Goal: Information Seeking & Learning: Learn about a topic

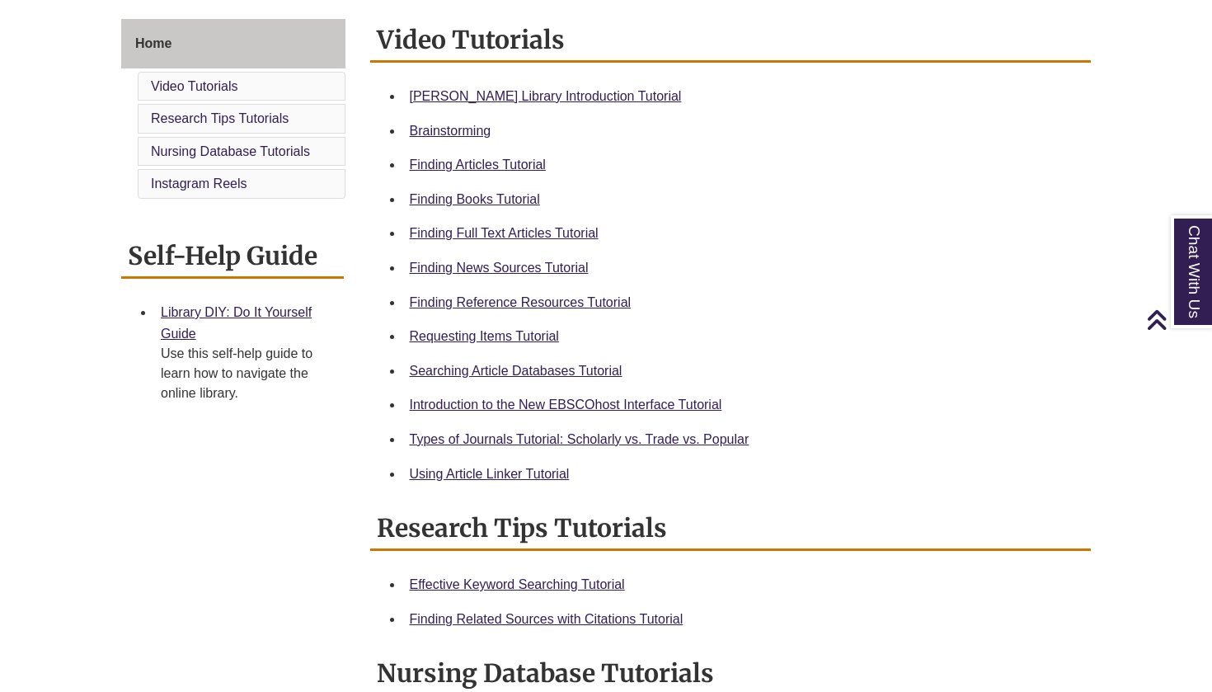
scroll to position [448, 0]
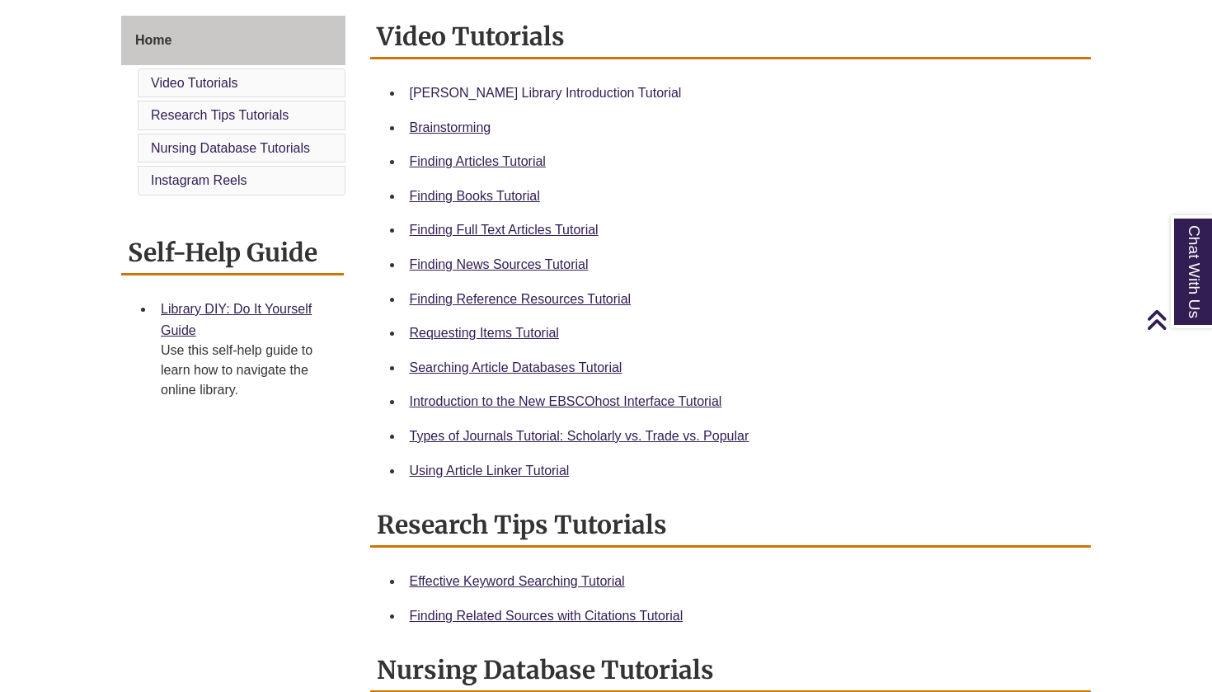
click at [464, 92] on link "[PERSON_NAME] Library Introduction Tutorial" at bounding box center [546, 93] width 272 height 14
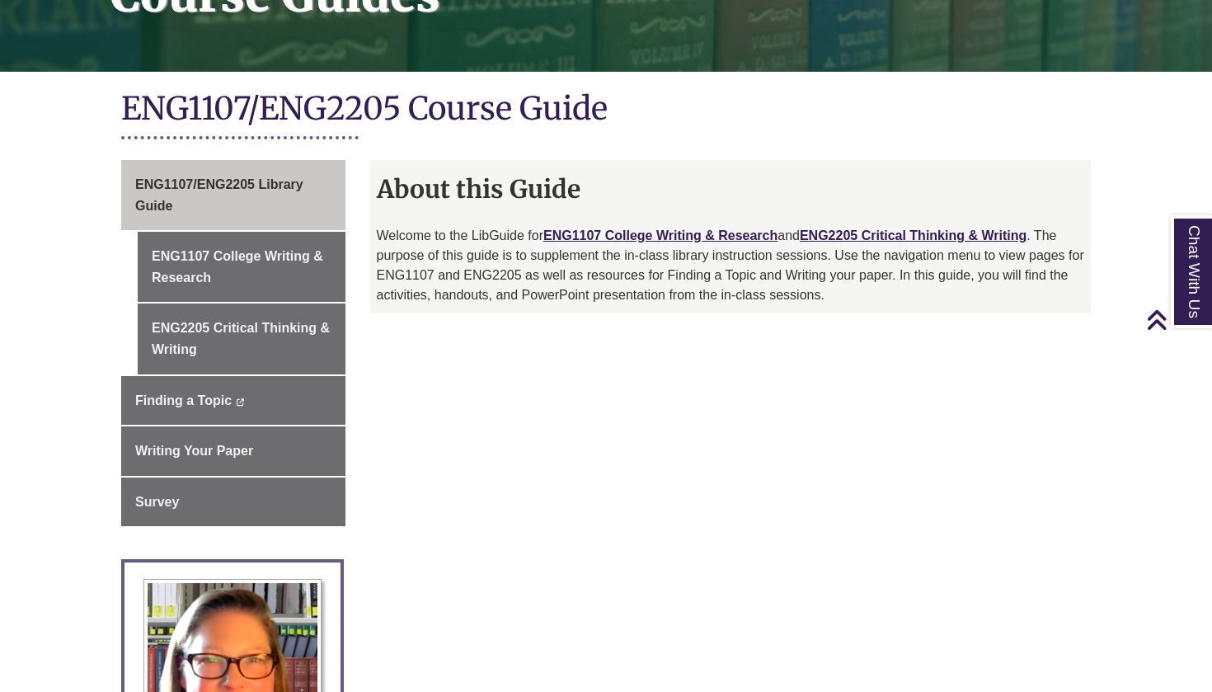
scroll to position [303, 0]
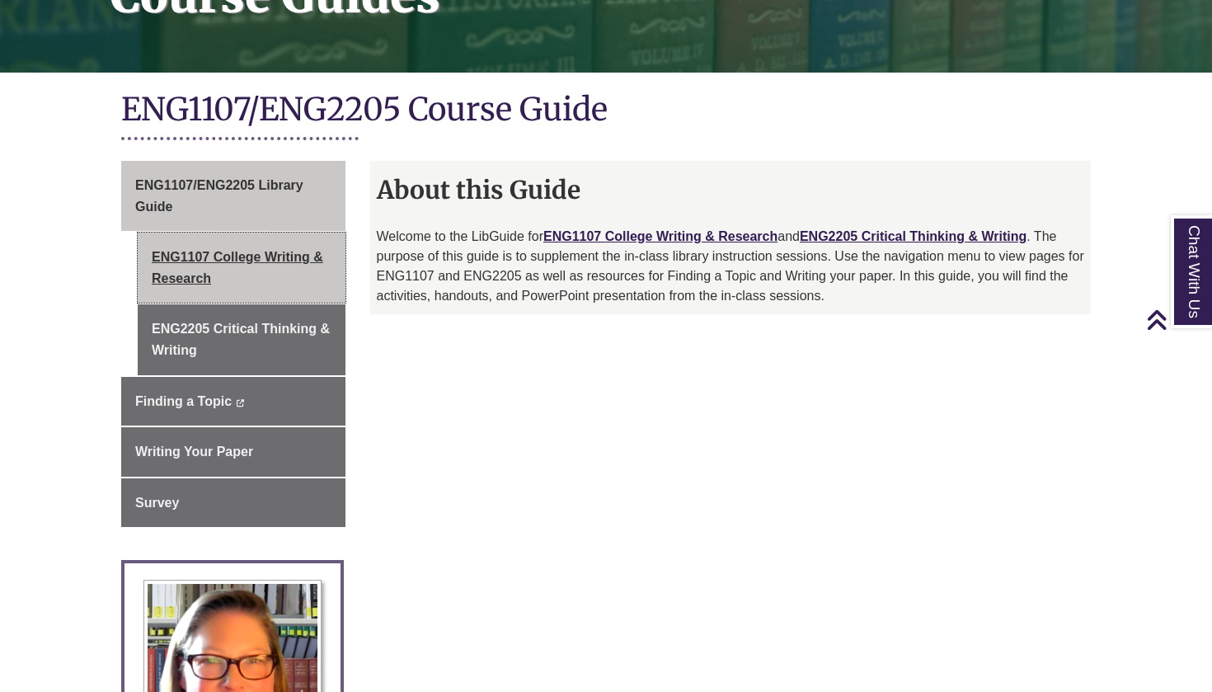
click at [317, 267] on link "ENG1107 College Writing & Research" at bounding box center [242, 267] width 208 height 70
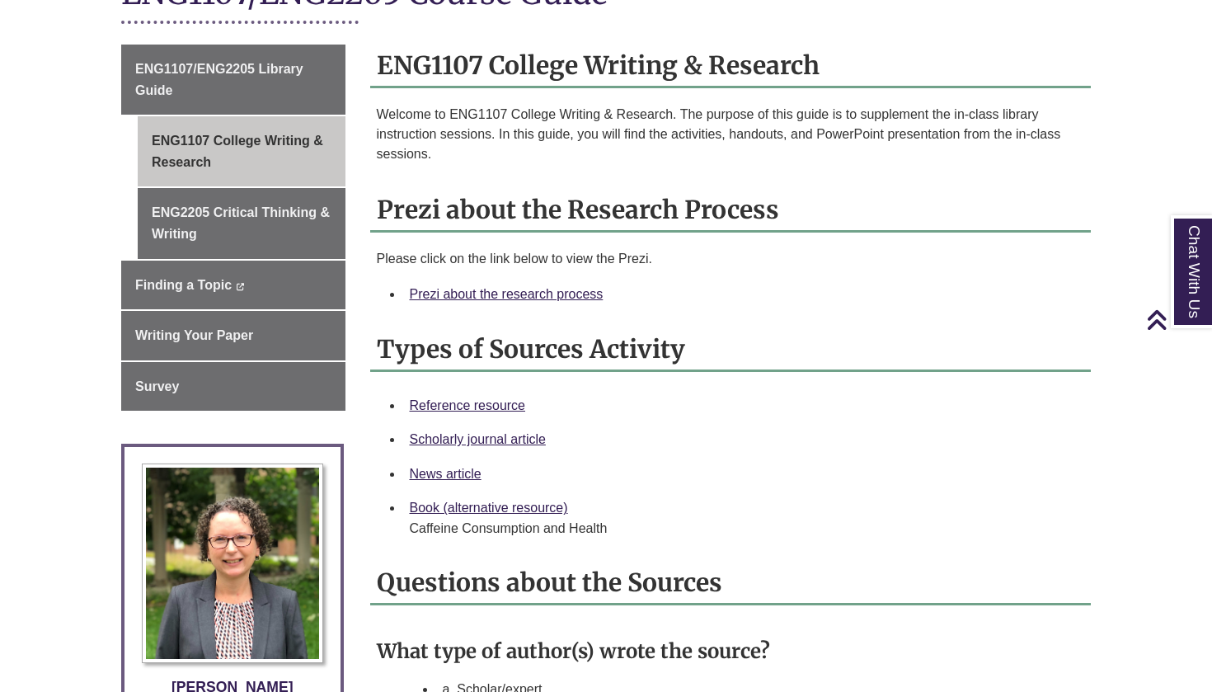
scroll to position [423, 0]
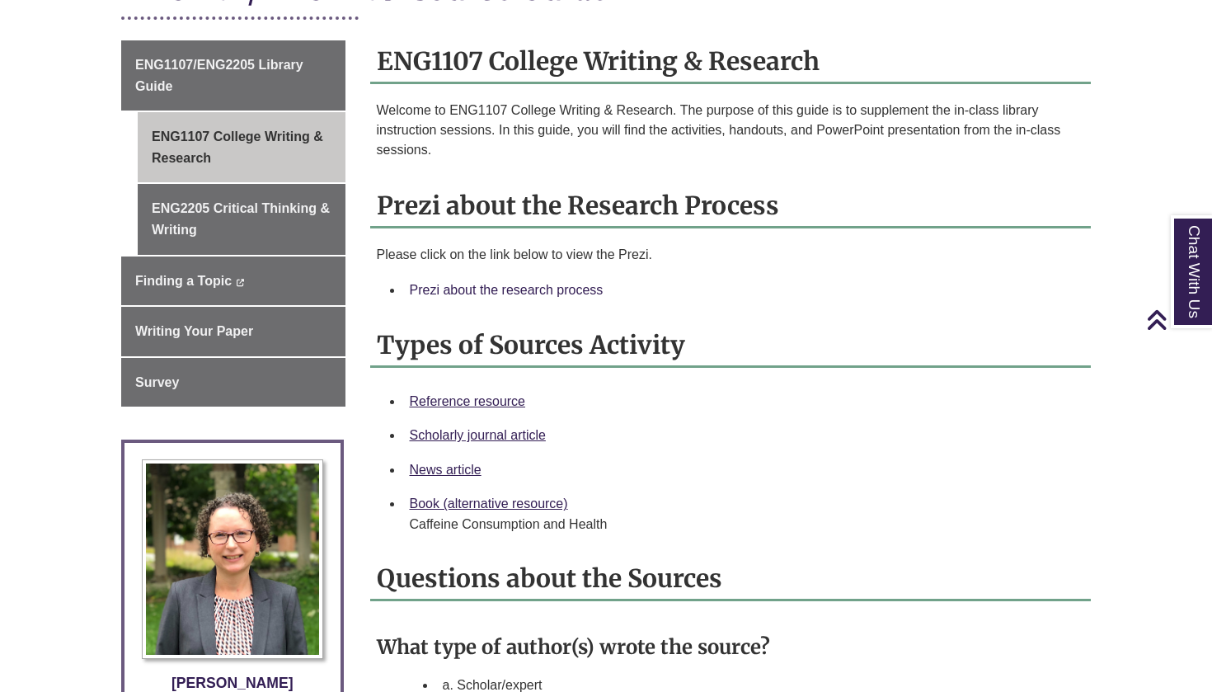
click at [465, 286] on link "Prezi about the research process" at bounding box center [507, 290] width 194 height 14
